Goal: Task Accomplishment & Management: Use online tool/utility

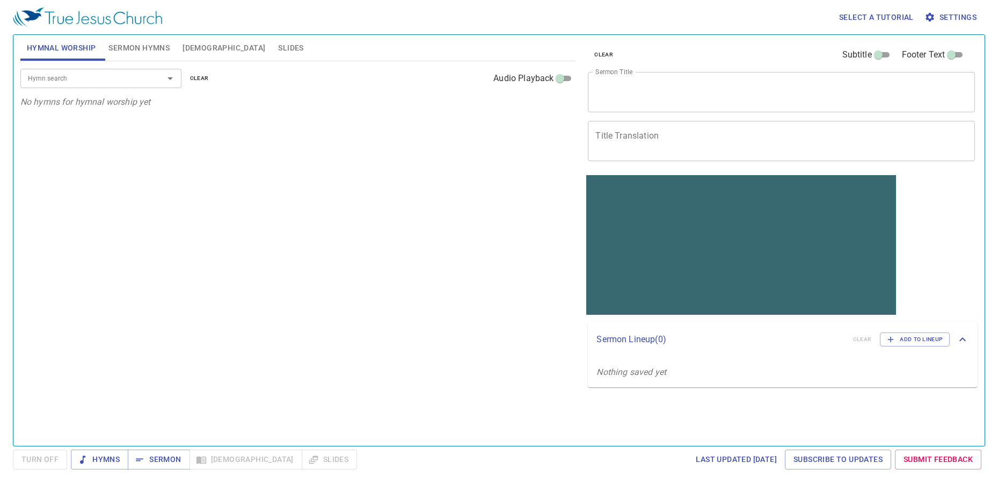
click at [255, 233] on div "Hymn search Hymn search clear Audio Playback No hymns for hymnal worship yet" at bounding box center [297, 248] width 555 height 375
click at [361, 476] on div "Select a tutorial Settings Hymnal Worship Sermon Hymns Bible Slides Hymn search…" at bounding box center [499, 242] width 998 height 484
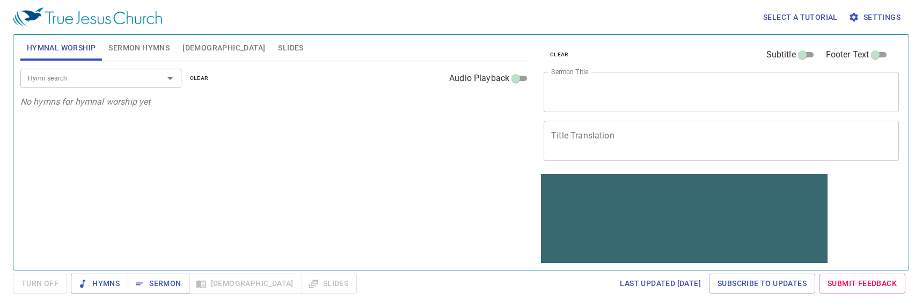
click at [337, 186] on div "Hymn search Hymn search clear Audio Playback No hymns for hymnal worship yet" at bounding box center [275, 161] width 510 height 200
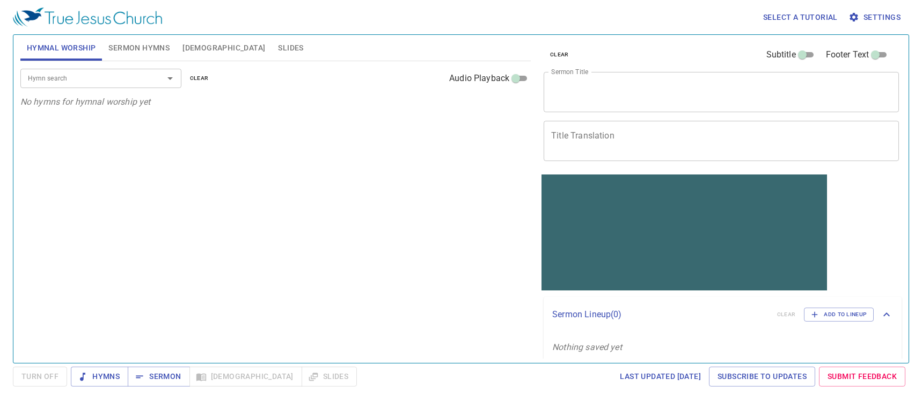
click at [238, 225] on div "Hymn search Hymn search clear Audio Playback No hymns for hymnal worship yet" at bounding box center [275, 207] width 510 height 292
click at [153, 51] on span "Sermon Hymns" at bounding box center [138, 47] width 61 height 13
click at [608, 134] on textarea "Title Translation" at bounding box center [721, 140] width 340 height 20
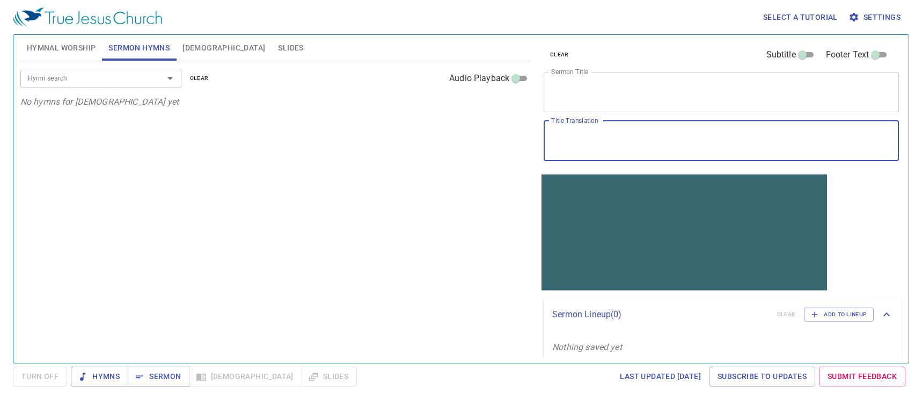
paste textarea "願祢的國降臨(2)"
type textarea "願祢的國降臨(2)"
click at [590, 87] on textarea "Sermon Title" at bounding box center [721, 92] width 340 height 20
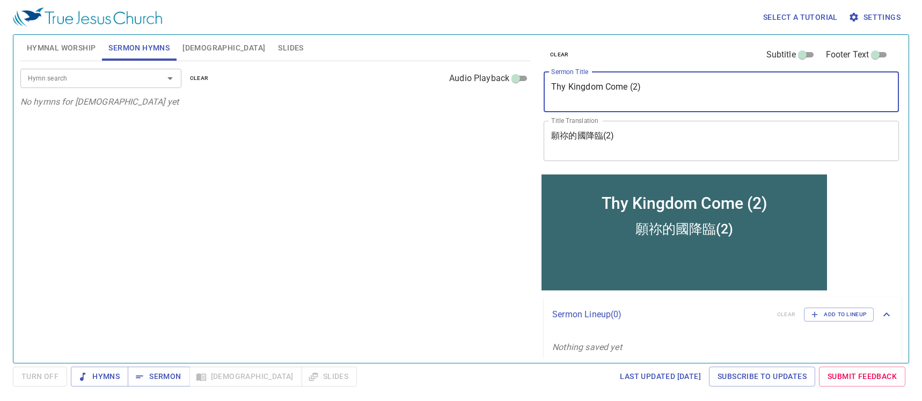
click at [96, 85] on div "Hymn search" at bounding box center [100, 78] width 161 height 19
type textarea "Thy Kingdom Come (2)"
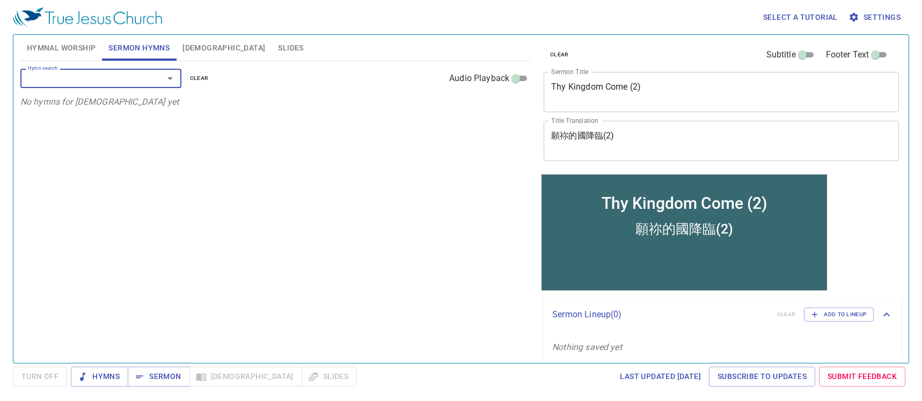
type input "4"
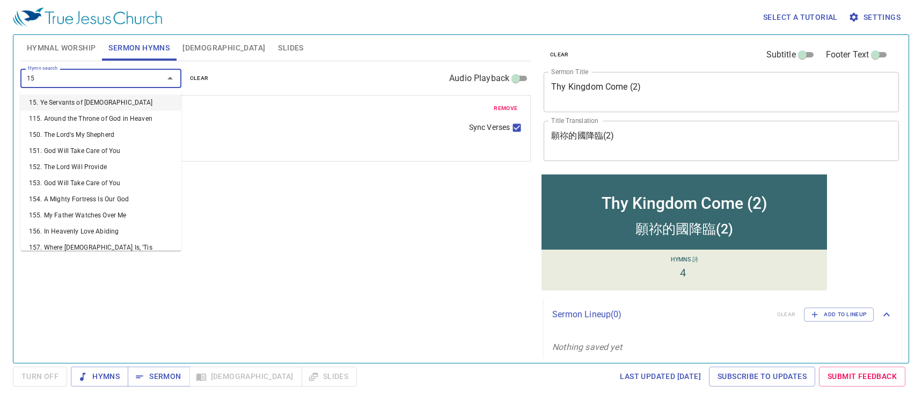
type input "157"
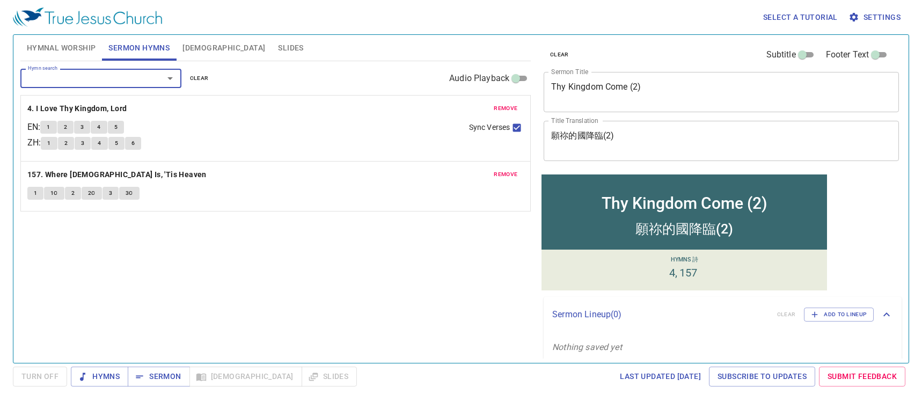
click at [65, 52] on span "Hymnal Worship" at bounding box center [61, 47] width 69 height 13
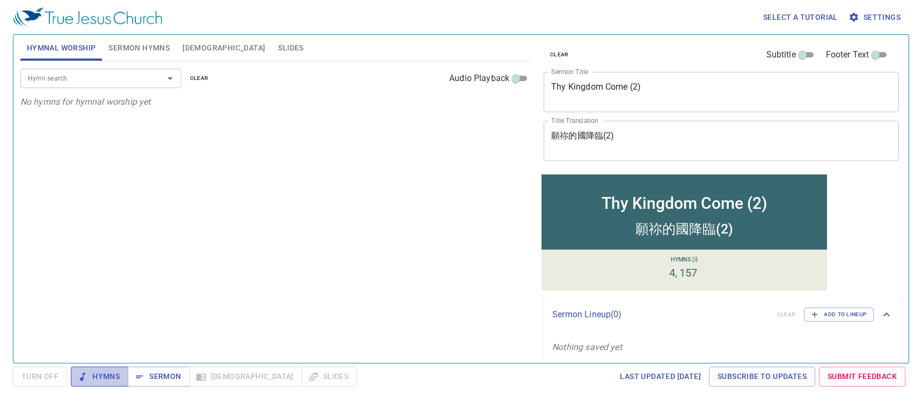
drag, startPoint x: 97, startPoint y: 378, endPoint x: 97, endPoint y: 385, distance: 7.0
click at [100, 378] on span "Hymns" at bounding box center [99, 376] width 40 height 13
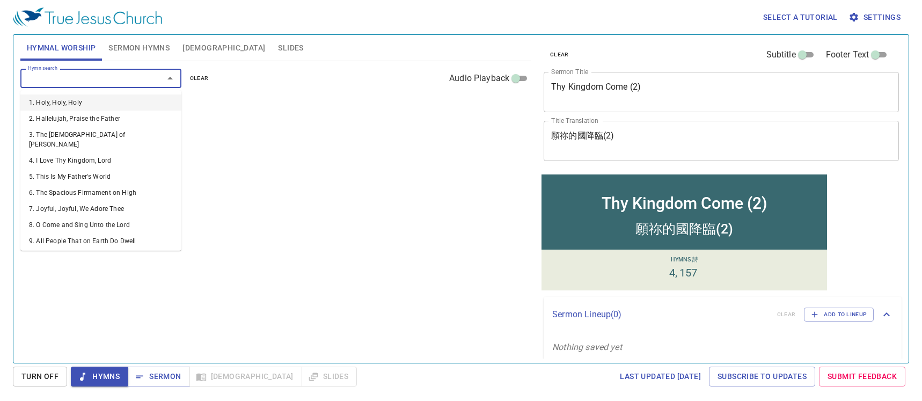
click at [76, 79] on input "Hymn search" at bounding box center [85, 78] width 123 height 12
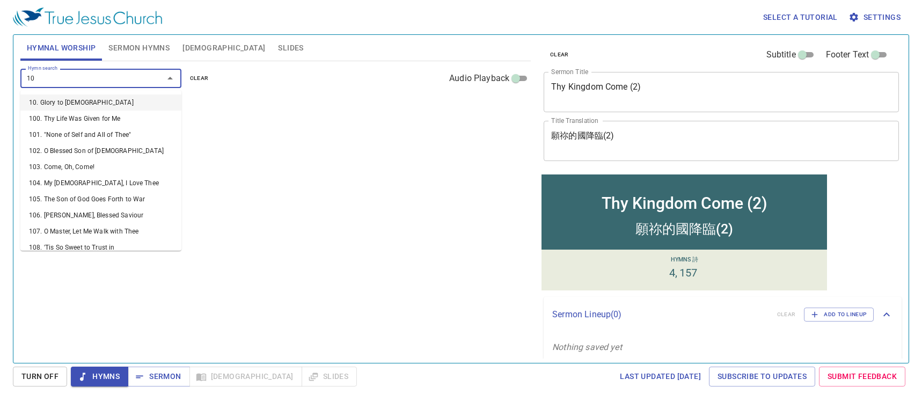
type input "108"
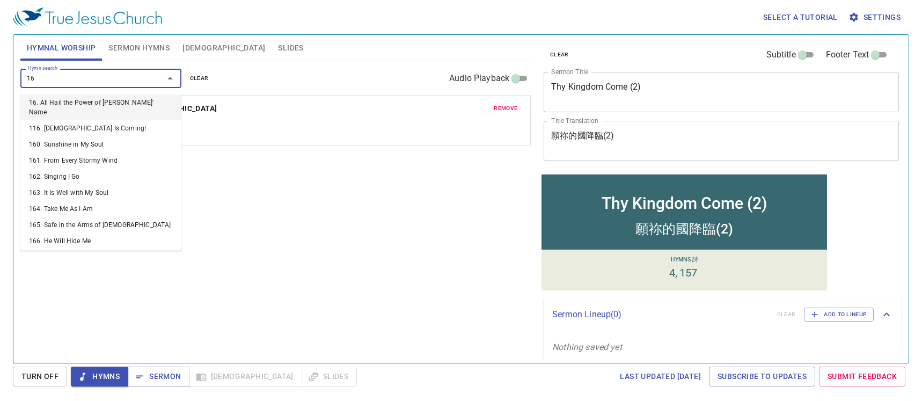
type input "167"
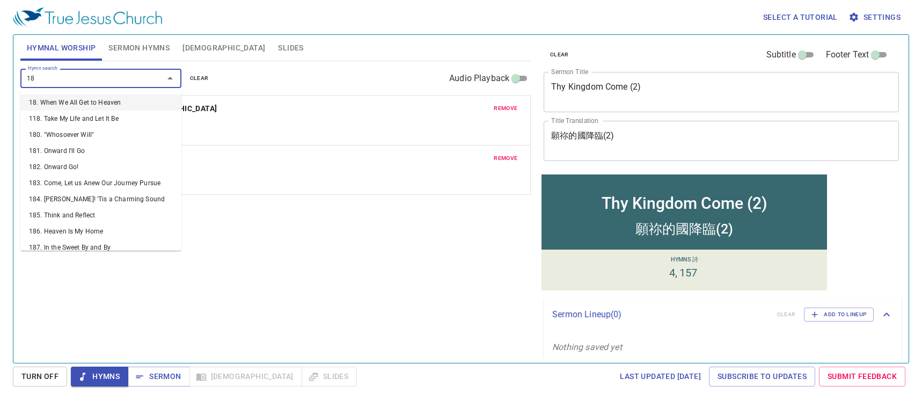
type input "185"
type input "222"
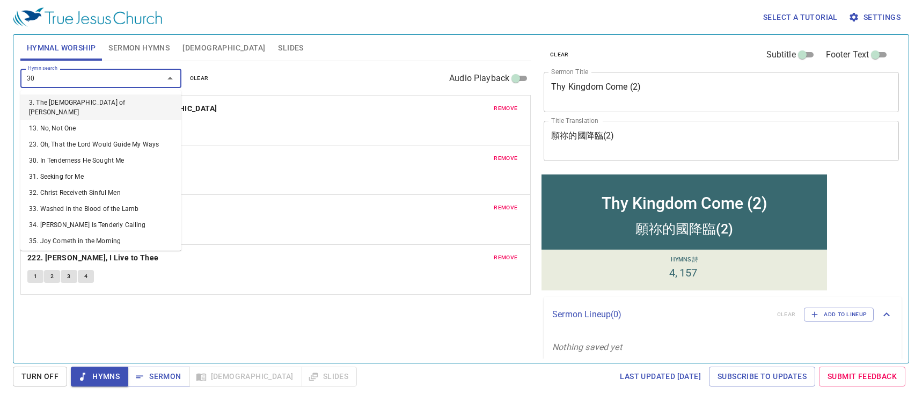
type input "300"
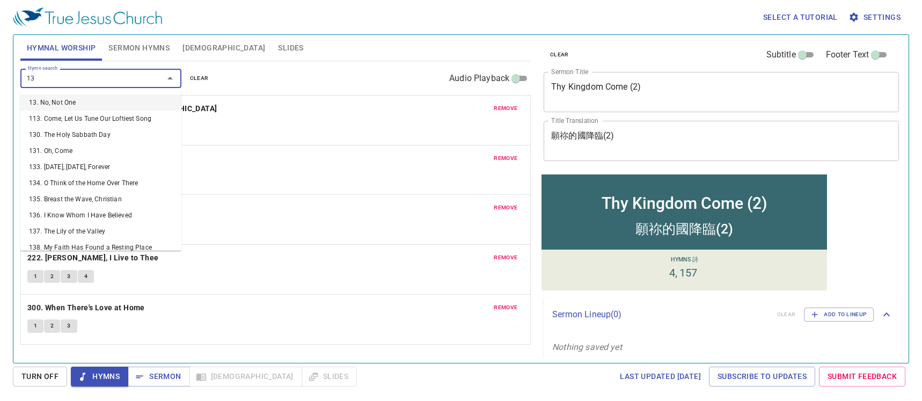
type input "136"
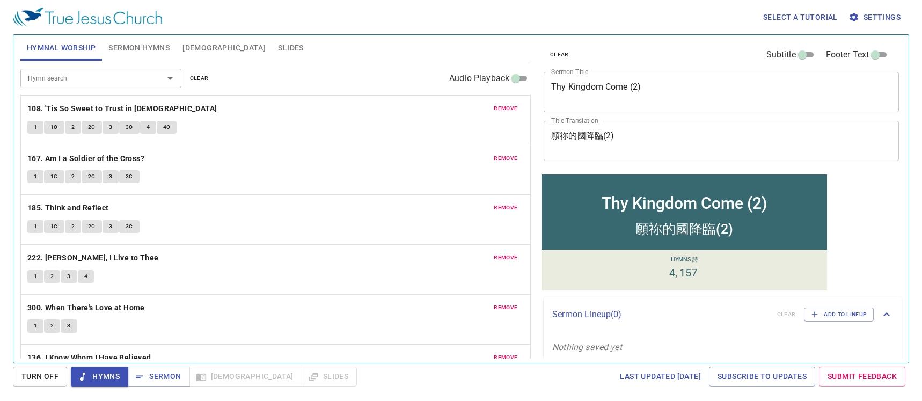
click at [106, 110] on b "108. 'Tis So Sweet to Trust in [DEMOGRAPHIC_DATA]" at bounding box center [122, 108] width 190 height 13
click at [39, 128] on button "1" at bounding box center [35, 127] width 16 height 13
click at [40, 126] on button "1" at bounding box center [35, 127] width 16 height 13
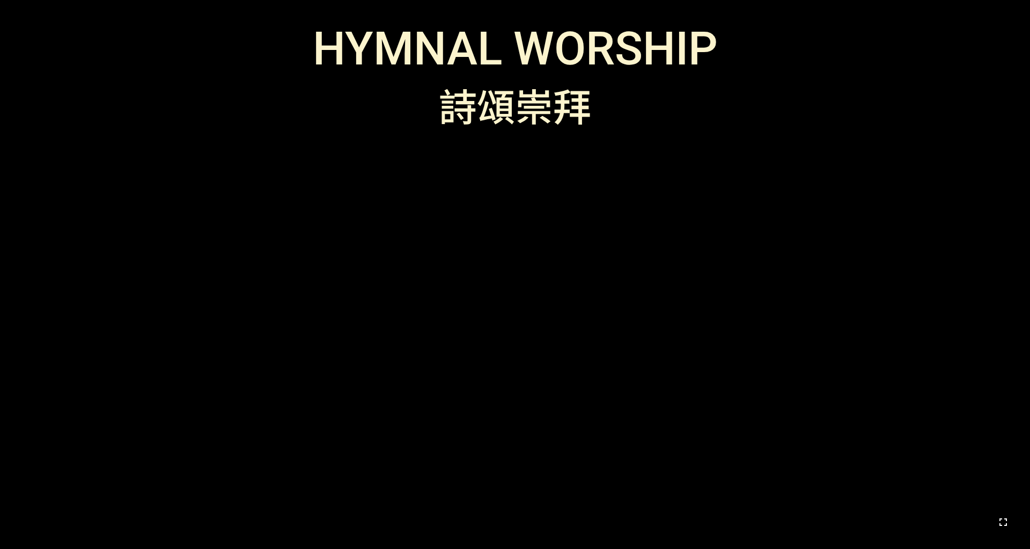
click at [686, 428] on icon "button" at bounding box center [1004, 522] width 8 height 8
